Goal: Use online tool/utility: Utilize a website feature to perform a specific function

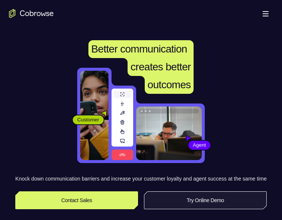
click at [212, 209] on link "Try Online Demo" at bounding box center [205, 200] width 123 height 18
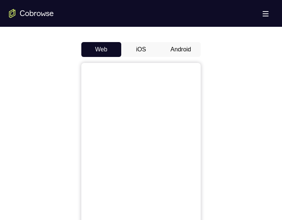
scroll to position [321, 0]
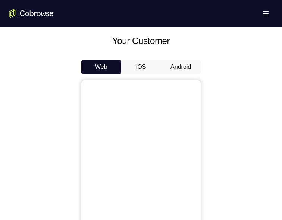
click at [182, 62] on button "Android" at bounding box center [181, 67] width 40 height 15
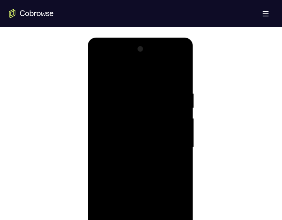
scroll to position [424, 0]
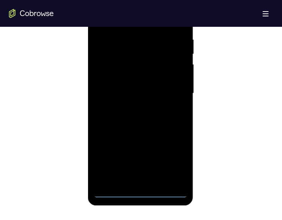
click at [147, 194] on div at bounding box center [140, 93] width 94 height 209
click at [162, 161] on div at bounding box center [140, 93] width 94 height 209
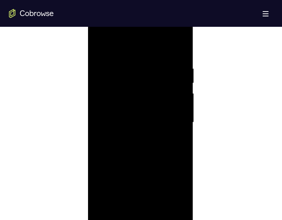
click at [169, 188] on div at bounding box center [140, 122] width 94 height 209
click at [158, 185] on div at bounding box center [140, 122] width 94 height 209
click at [166, 195] on div at bounding box center [140, 122] width 94 height 209
click at [173, 187] on div at bounding box center [140, 122] width 94 height 209
click at [171, 188] on div at bounding box center [140, 122] width 94 height 209
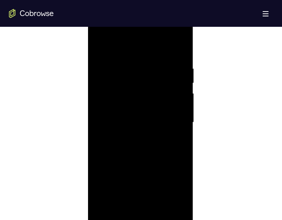
click at [173, 190] on div at bounding box center [140, 122] width 94 height 209
click at [172, 191] on div at bounding box center [140, 122] width 94 height 209
click at [172, 189] on div at bounding box center [140, 122] width 94 height 209
click at [171, 190] on div at bounding box center [140, 122] width 94 height 209
click at [172, 191] on div at bounding box center [140, 122] width 94 height 209
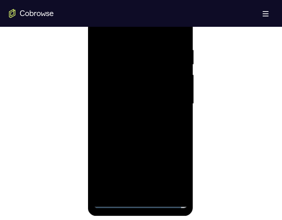
scroll to position [413, 0]
click at [171, 168] on div at bounding box center [140, 104] width 94 height 209
click at [175, 173] on div at bounding box center [140, 104] width 94 height 209
click at [170, 169] on div at bounding box center [140, 104] width 94 height 209
click at [127, 192] on div at bounding box center [140, 104] width 94 height 209
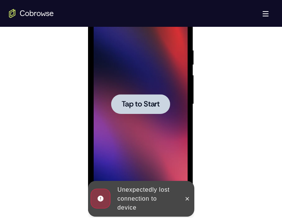
click at [137, 108] on span "Tap to Start" at bounding box center [140, 104] width 38 height 7
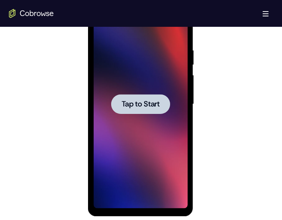
click at [145, 111] on div at bounding box center [140, 104] width 59 height 20
click at [145, 102] on span "Tap to Start" at bounding box center [140, 104] width 38 height 7
click at [147, 102] on span "Tap to Start" at bounding box center [140, 104] width 38 height 7
click at [151, 109] on div at bounding box center [140, 104] width 59 height 20
click at [143, 105] on span "Tap to Start" at bounding box center [140, 104] width 38 height 7
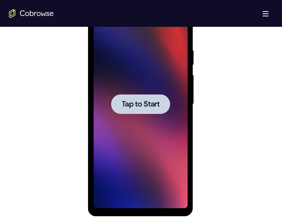
click at [144, 102] on span "Tap to Start" at bounding box center [140, 104] width 38 height 7
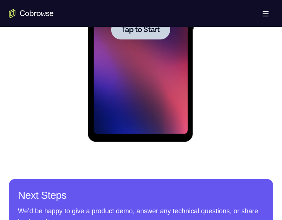
scroll to position [472, 0]
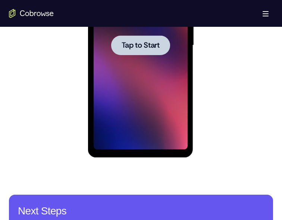
click at [141, 45] on span "Tap to Start" at bounding box center [140, 45] width 38 height 7
click at [145, 48] on span "Tap to Start" at bounding box center [140, 45] width 38 height 7
click at [154, 52] on div at bounding box center [140, 45] width 59 height 20
click at [151, 46] on span "Tap to Start" at bounding box center [140, 45] width 38 height 7
